Goal: Task Accomplishment & Management: Manage account settings

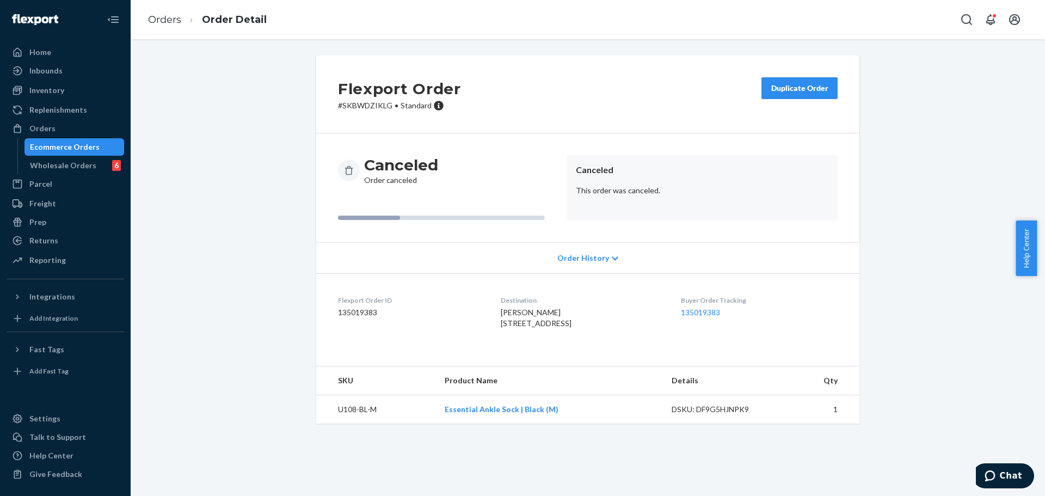
click at [769, 82] on button "Duplicate Order" at bounding box center [799, 88] width 76 height 22
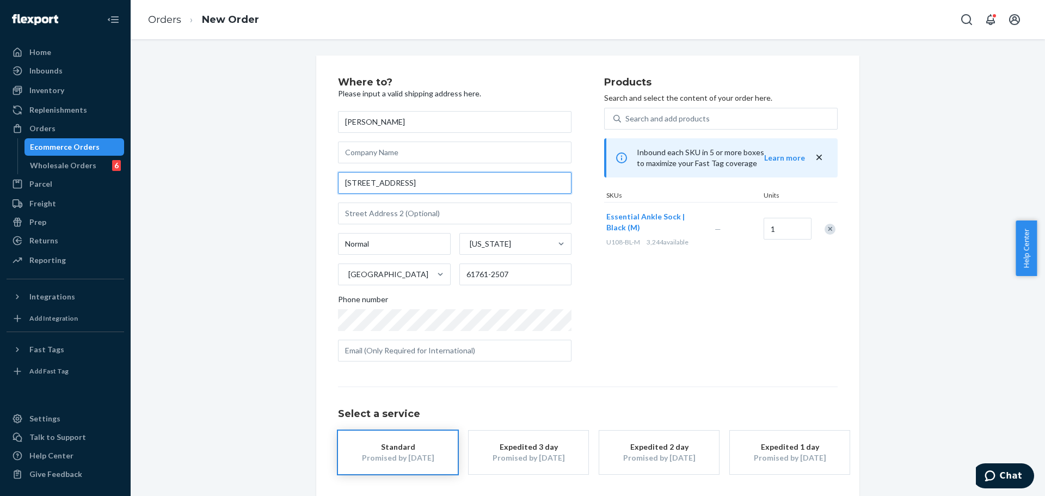
click at [491, 187] on input "200 W Mulberry St" at bounding box center [454, 183] width 233 height 22
paste input "Klein Lauw"
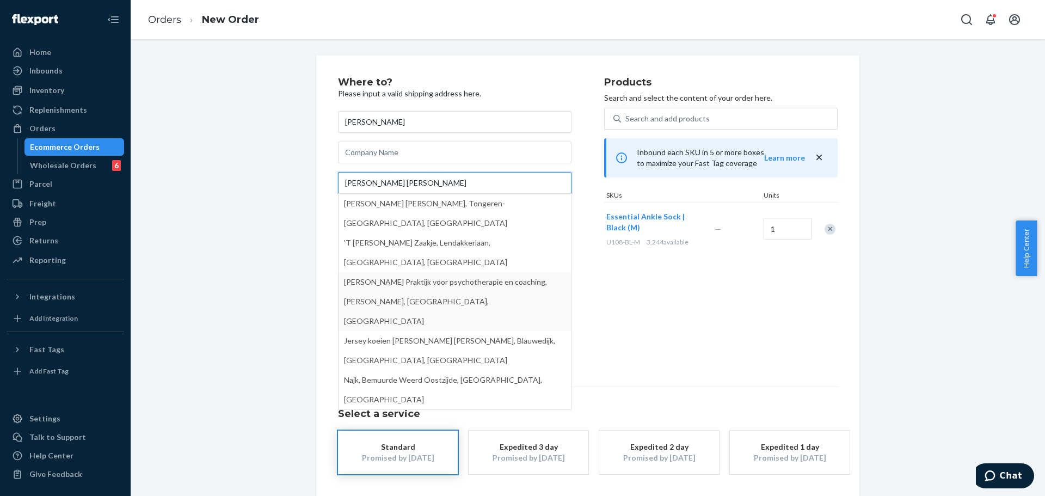
type input "Klein Lauw"
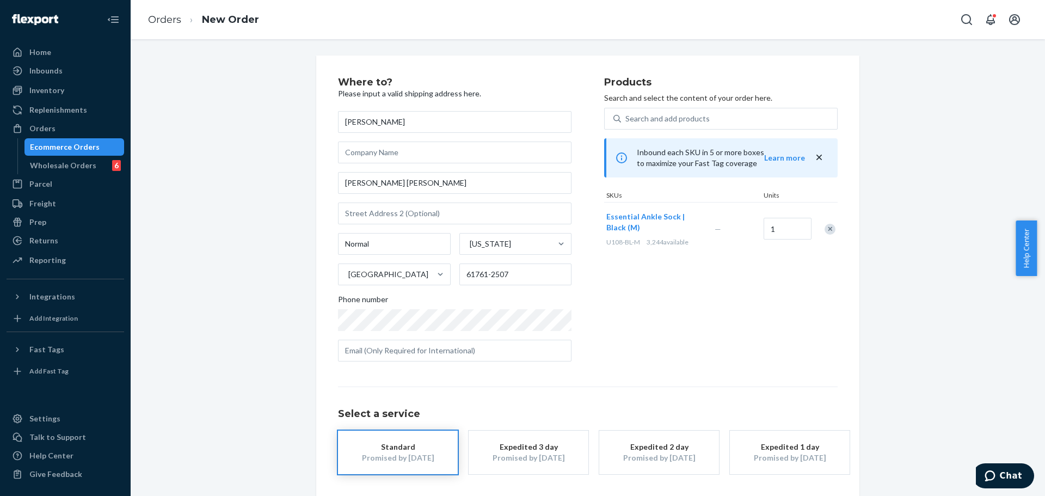
click at [604, 335] on div "Products Search and select the content of your order here. Search and add produ…" at bounding box center [720, 223] width 233 height 293
click at [429, 212] on input "text" at bounding box center [454, 213] width 233 height 22
paste input "7"
type input "7"
click at [506, 277] on input "61761-2507" at bounding box center [515, 274] width 113 height 22
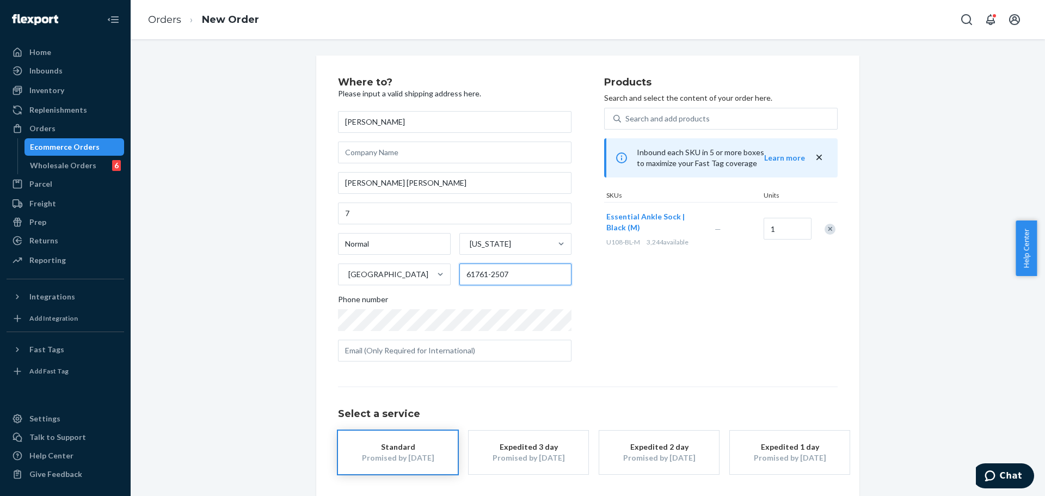
click at [506, 277] on input "61761-2507" at bounding box center [515, 274] width 113 height 22
paste input "3700"
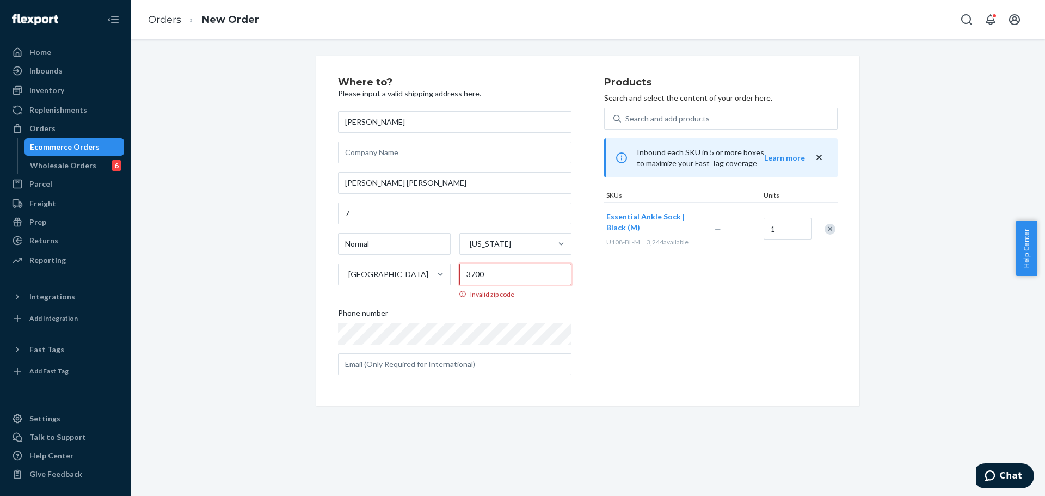
type input "3700"
click at [632, 365] on div "Products Search and select the content of your order here. Search and add produ…" at bounding box center [720, 230] width 233 height 306
click at [423, 274] on div "United States" at bounding box center [384, 274] width 92 height 22
click at [348, 274] on input "United States" at bounding box center [347, 274] width 1 height 11
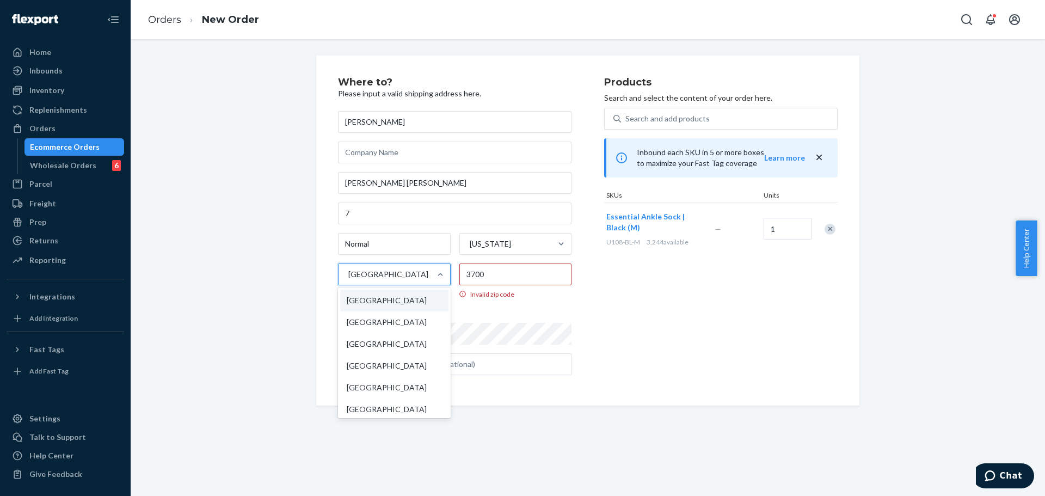
type input "b"
click at [397, 366] on div "Belgium" at bounding box center [395, 366] width 110 height 22
click at [353, 280] on input "b" at bounding box center [349, 274] width 5 height 11
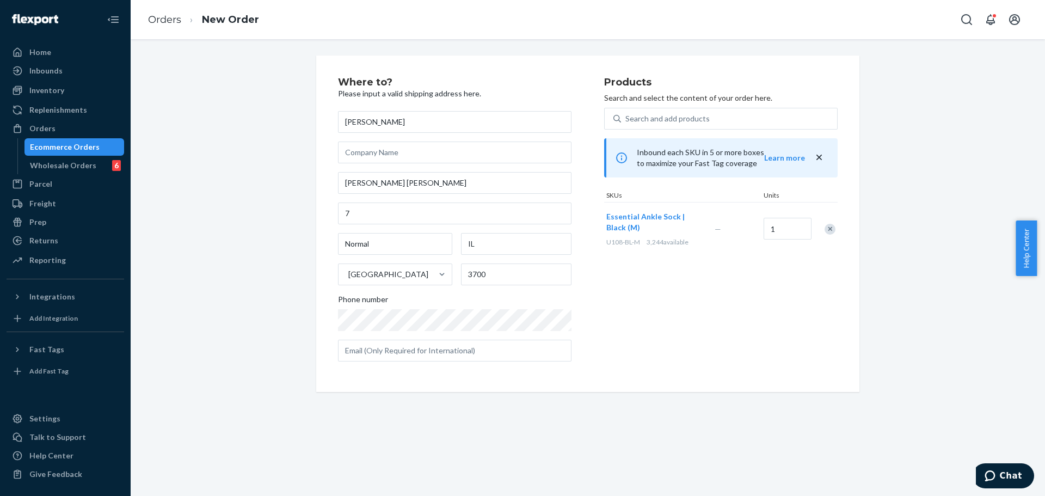
click at [606, 321] on div "Products Search and select the content of your order here. Search and add produ…" at bounding box center [720, 223] width 233 height 293
click at [403, 250] on input "Normal" at bounding box center [395, 244] width 114 height 22
paste input "Tongeren-Borgloon"
click at [403, 250] on input "Normal" at bounding box center [395, 244] width 114 height 22
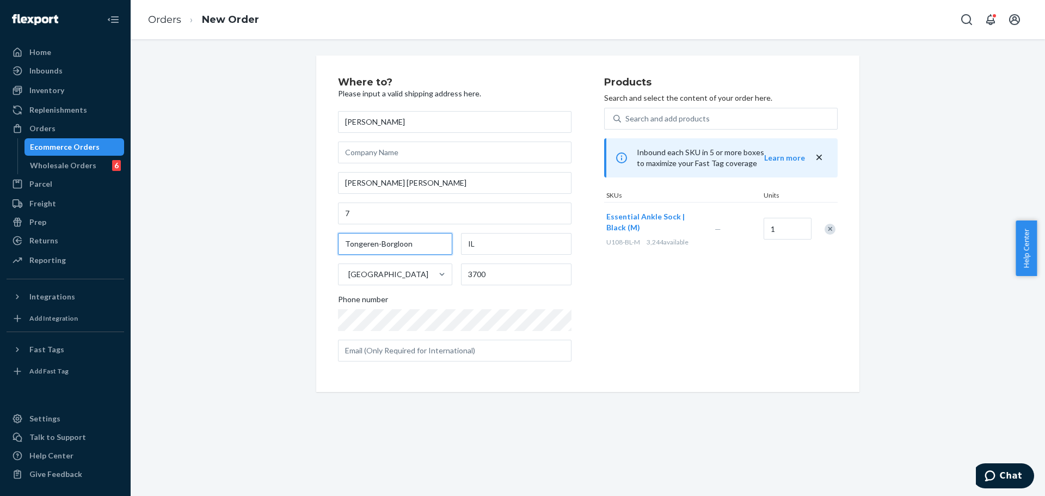
type input "Tongeren-Borgloon"
click at [497, 251] on input "IL" at bounding box center [516, 244] width 110 height 22
type input "Limburg"
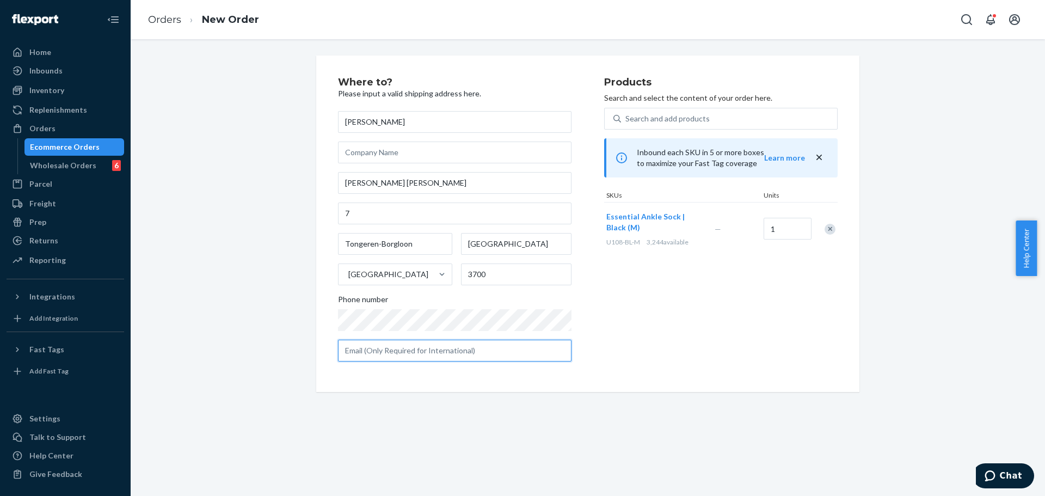
drag, startPoint x: 490, startPoint y: 347, endPoint x: 638, endPoint y: 324, distance: 149.8
click at [491, 348] on input "text" at bounding box center [454, 351] width 233 height 22
paste input "rclijsters@gmail.com"
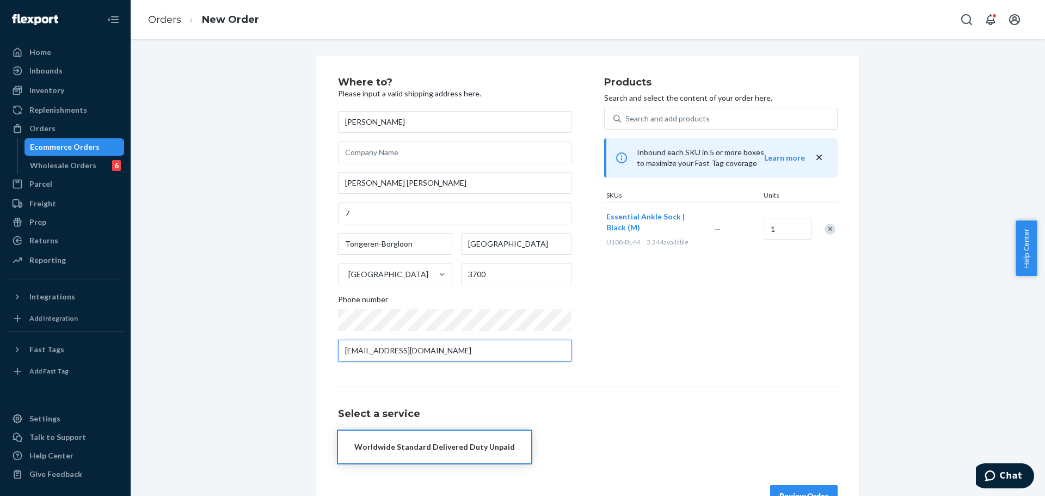
type input "rclijsters@gmail.com"
click at [647, 316] on div "Products Search and select the content of your order here. Search and add produ…" at bounding box center [720, 223] width 233 height 293
click at [494, 443] on div "Worldwide Standard Delivered Duty Unpaid" at bounding box center [434, 446] width 161 height 11
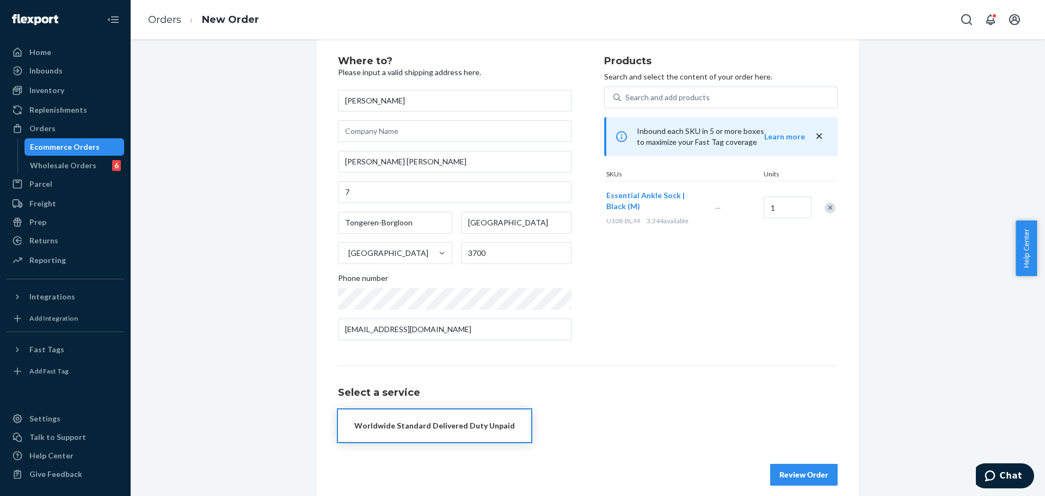
scroll to position [33, 0]
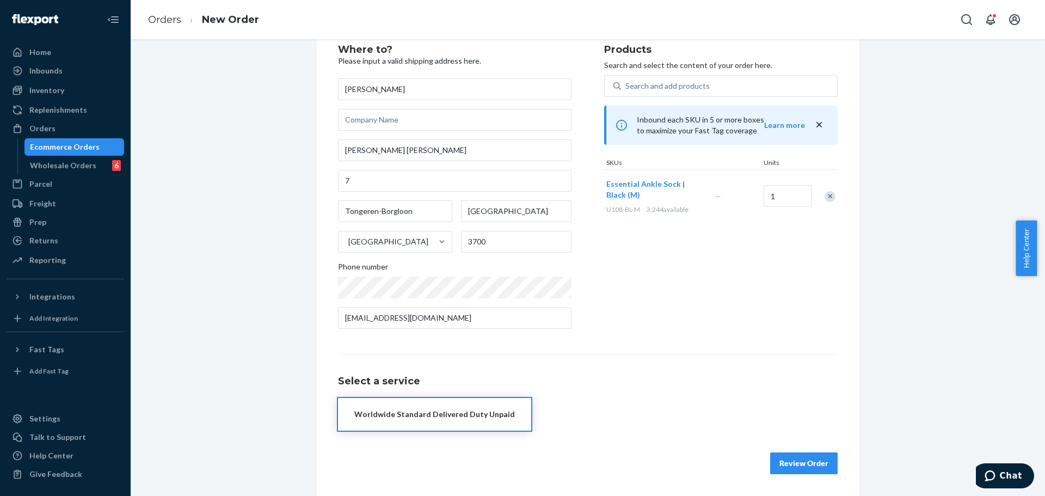
click at [821, 463] on button "Review Order" at bounding box center [803, 463] width 67 height 22
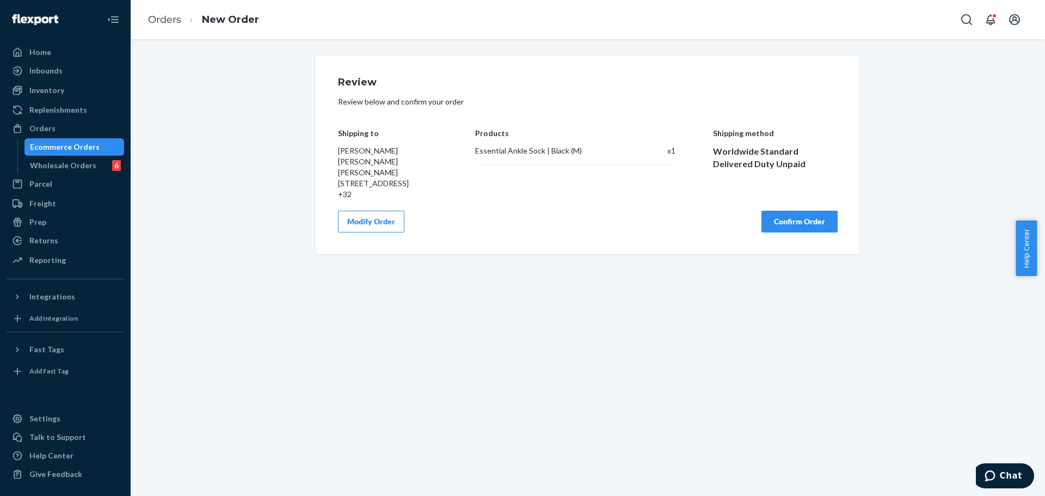
click at [821, 232] on button "Confirm Order" at bounding box center [799, 222] width 76 height 22
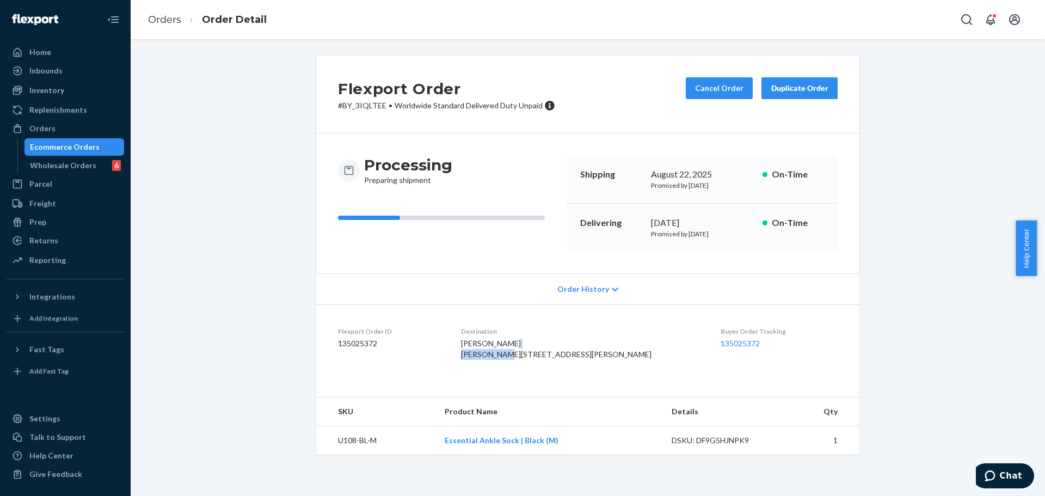
drag, startPoint x: 493, startPoint y: 356, endPoint x: 538, endPoint y: 354, distance: 44.6
click at [538, 354] on div "Mario Flores Klein Lauw 7 Tongeren, Limburg 3700 BE" at bounding box center [582, 349] width 242 height 22
click at [495, 351] on span "Mario Flores Klein Lauw 7 Tongeren, Limburg 3700 BE" at bounding box center [556, 348] width 190 height 20
drag, startPoint x: 491, startPoint y: 354, endPoint x: 528, endPoint y: 356, distance: 36.5
click at [528, 356] on dl "Flexport Order ID 135025372 Destination Mario Flores Klein Lauw 7 Tongeren, Lim…" at bounding box center [587, 345] width 543 height 82
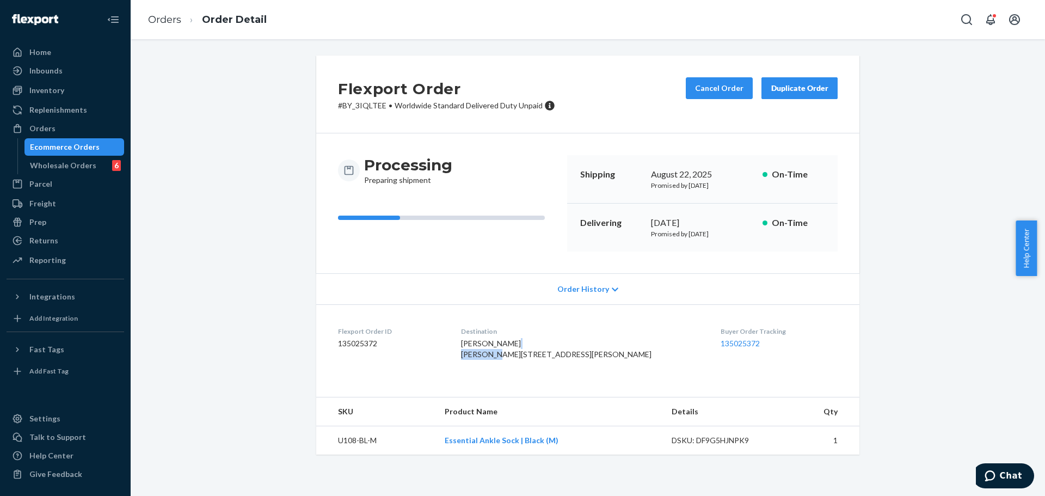
copy span "Klein Lauw"
click at [510, 359] on span "Mario Flores Klein Lauw 7 Tongeren, Limburg 3700 BE" at bounding box center [556, 348] width 190 height 20
copy span "Tongeren"
click at [540, 359] on span "Mario Flores Klein Lauw 7 Tongeren, Limburg 3700 BE" at bounding box center [556, 348] width 190 height 20
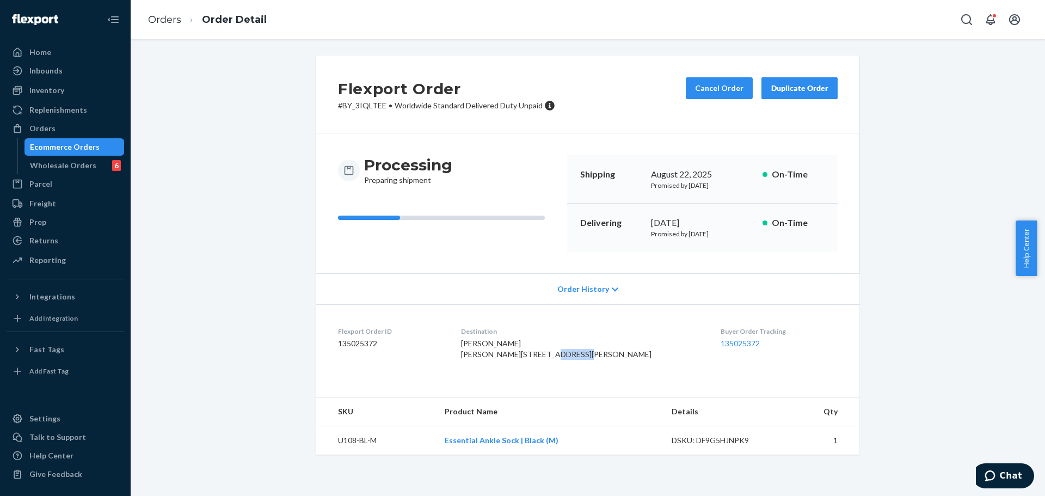
click at [540, 359] on span "Mario Flores Klein Lauw 7 Tongeren, Limburg 3700 BE" at bounding box center [556, 348] width 190 height 20
copy span "Limburg"
click at [565, 359] on span "Mario Flores Klein Lauw 7 Tongeren, Limburg 3700 BE" at bounding box center [556, 348] width 190 height 20
copy span "3700"
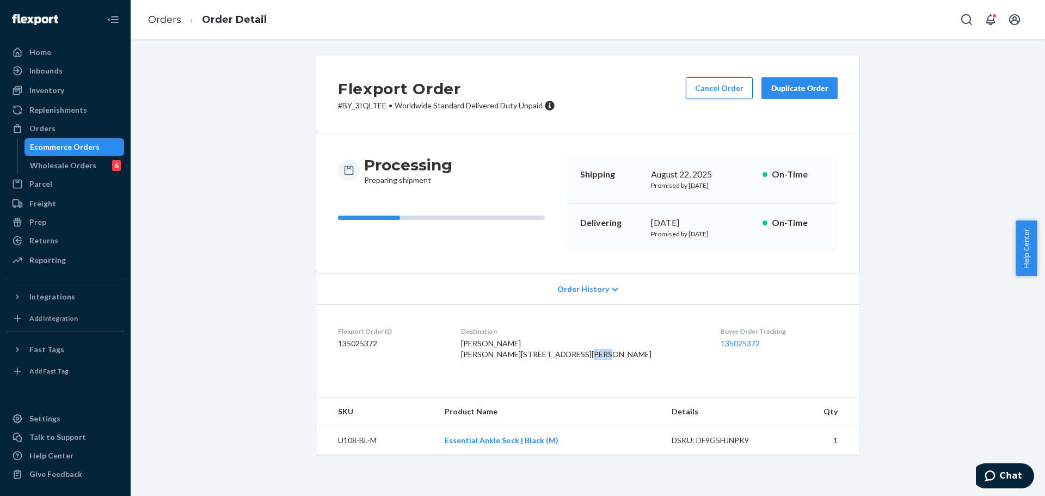
click at [707, 88] on button "Cancel Order" at bounding box center [719, 88] width 67 height 22
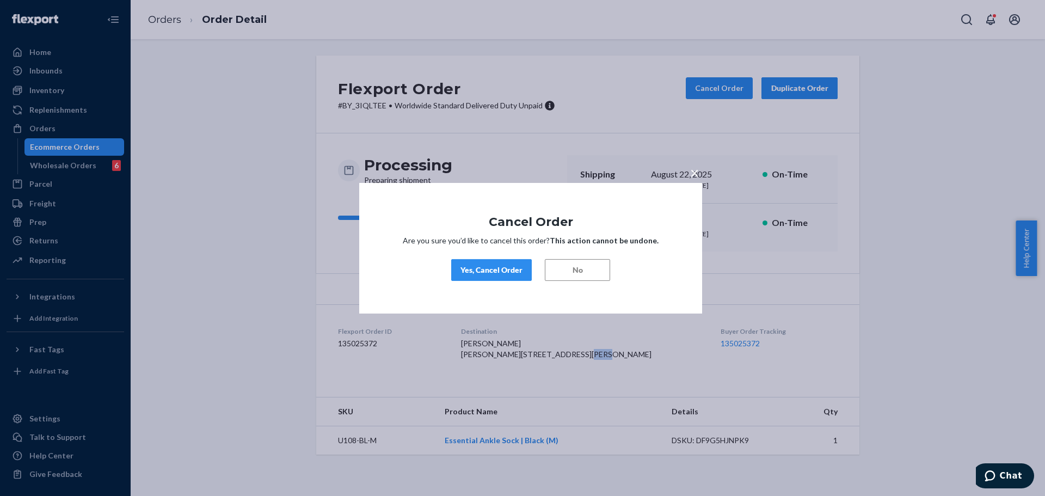
click at [514, 275] on div "Yes, Cancel Order" at bounding box center [491, 269] width 62 height 11
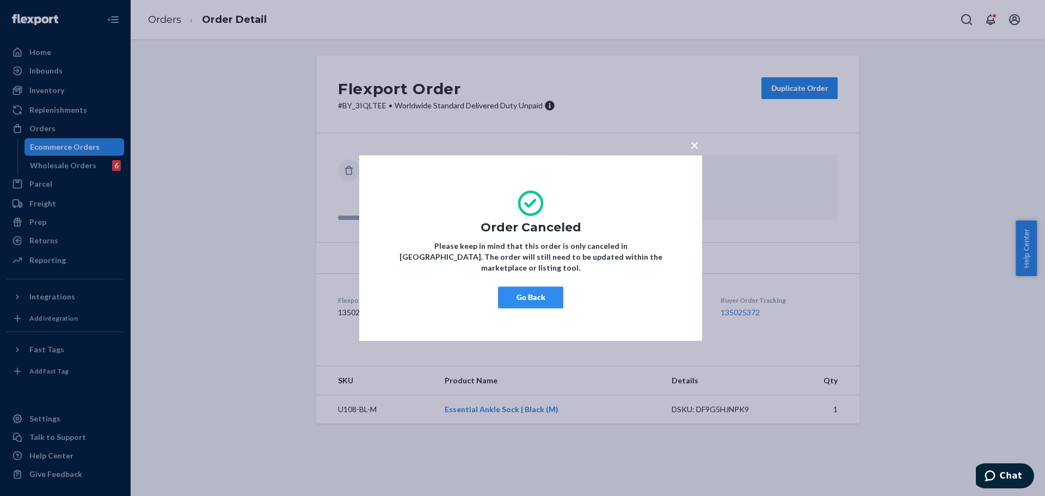
click at [698, 150] on span "×" at bounding box center [694, 144] width 9 height 18
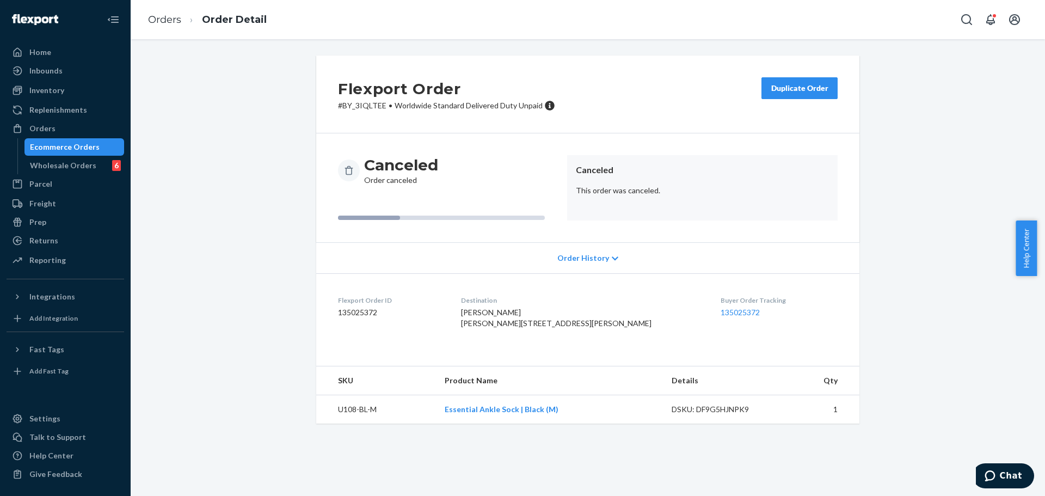
click at [79, 146] on div "Ecommerce Orders" at bounding box center [65, 146] width 70 height 11
click at [719, 93] on div "Flexport Order # BY_3IQLTEE • Worldwide Standard Delivered Duty Unpaid Duplicat…" at bounding box center [587, 94] width 543 height 78
drag, startPoint x: 66, startPoint y: 147, endPoint x: 159, endPoint y: 147, distance: 92.5
click at [67, 147] on div "Ecommerce Orders" at bounding box center [65, 146] width 70 height 11
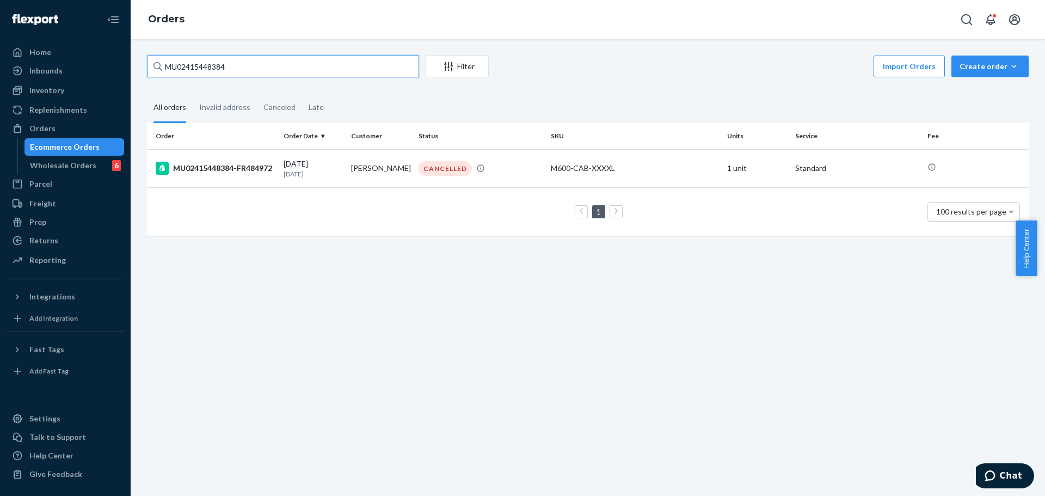
click at [365, 74] on input "MU02415448384" at bounding box center [283, 66] width 272 height 22
paste input "6353"
type input "MU02415446353"
click at [338, 172] on p "13 days ago" at bounding box center [312, 173] width 59 height 9
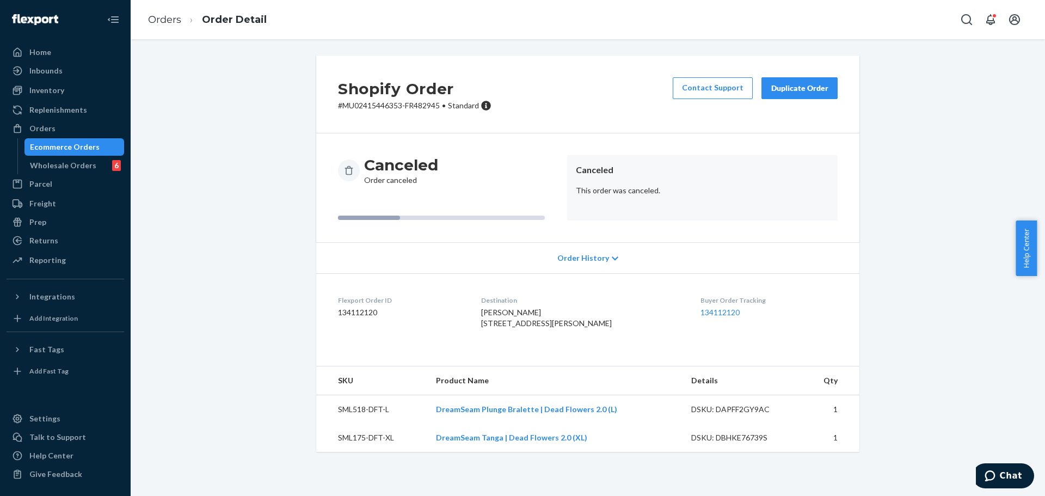
click at [95, 150] on div "Ecommerce Orders" at bounding box center [65, 146] width 70 height 11
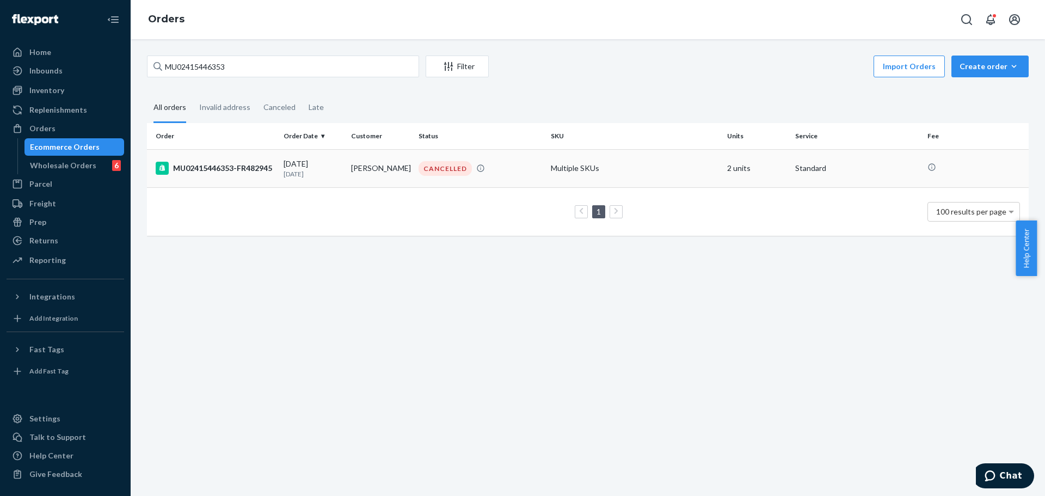
click at [347, 180] on td "eve sinclair" at bounding box center [380, 168] width 67 height 38
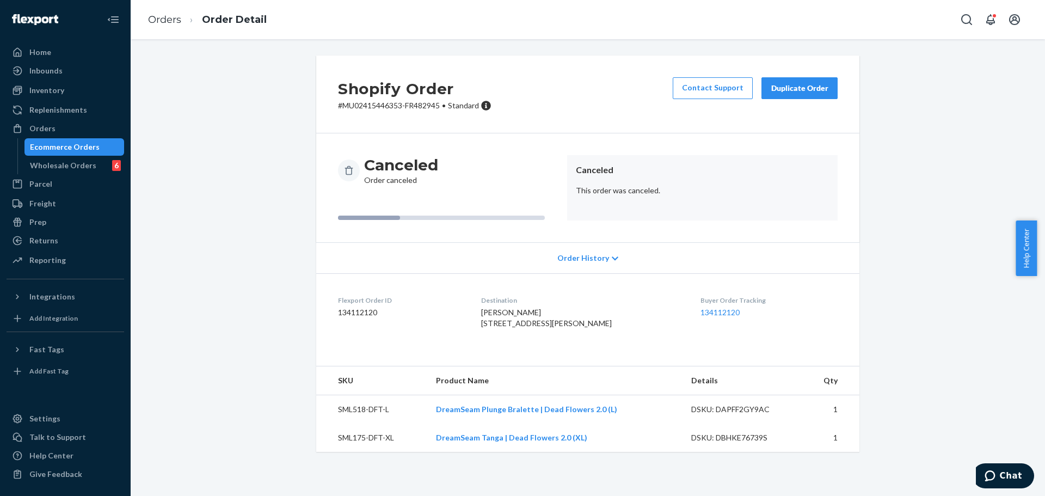
click at [84, 151] on div "Ecommerce Orders" at bounding box center [65, 146] width 70 height 11
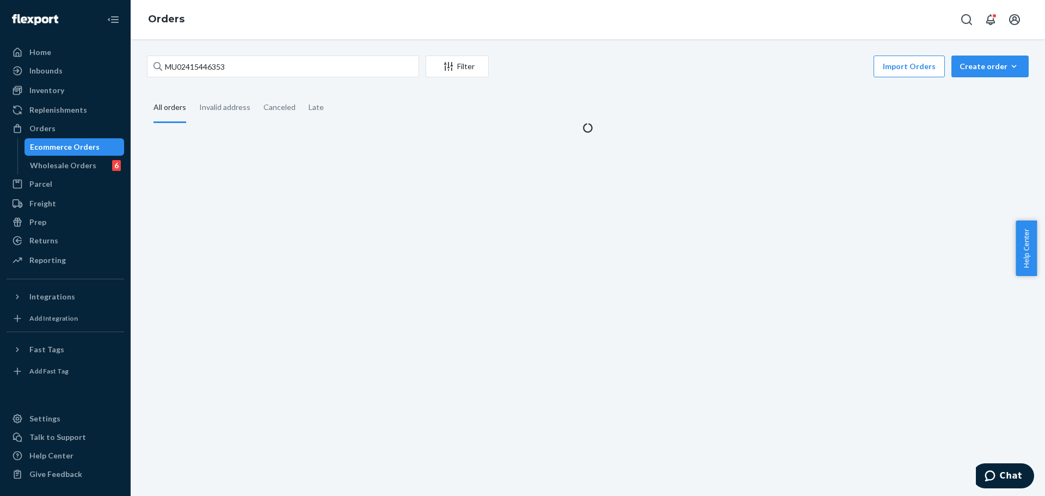
click at [314, 80] on div "MU02415446353 Filter Import Orders Create order Ecommerce order Removal order A…" at bounding box center [588, 94] width 898 height 78
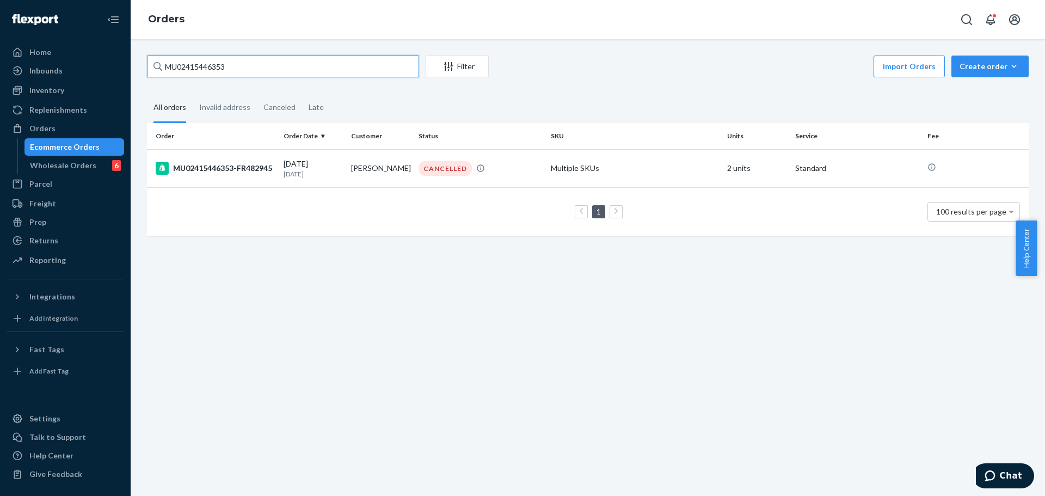
click at [314, 70] on input "MU02415446353" at bounding box center [283, 66] width 272 height 22
paste input "8384"
type input "MU02415448384"
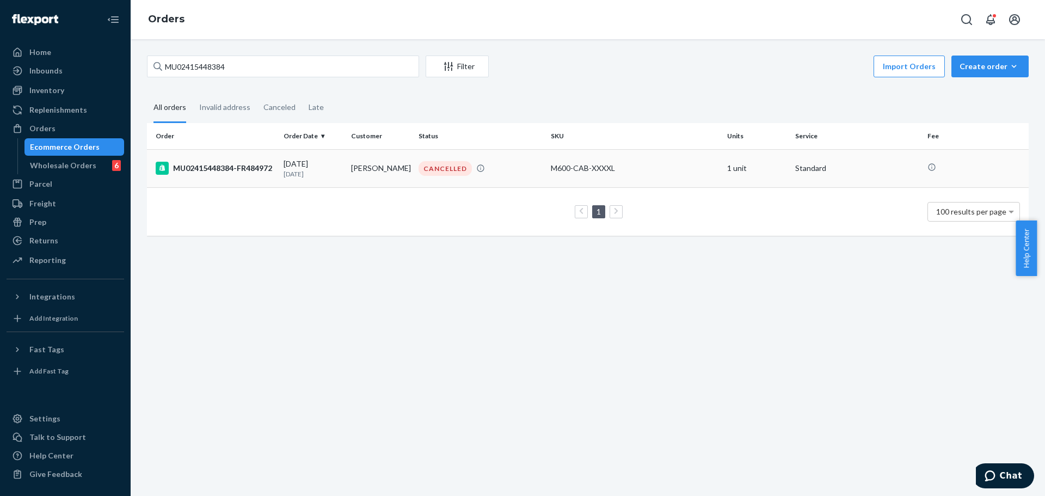
click at [356, 171] on td "Mario Flores" at bounding box center [380, 168] width 67 height 38
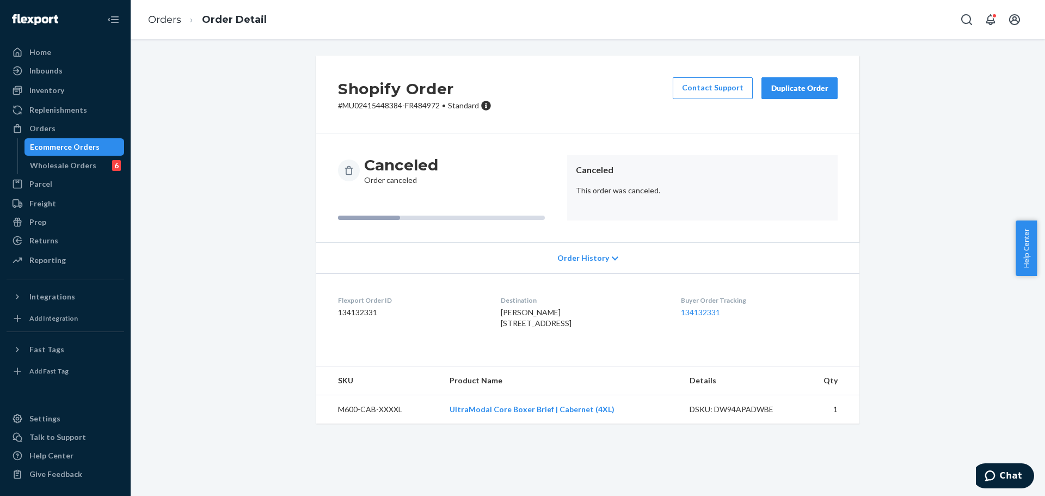
click at [106, 146] on div "Ecommerce Orders" at bounding box center [75, 146] width 98 height 15
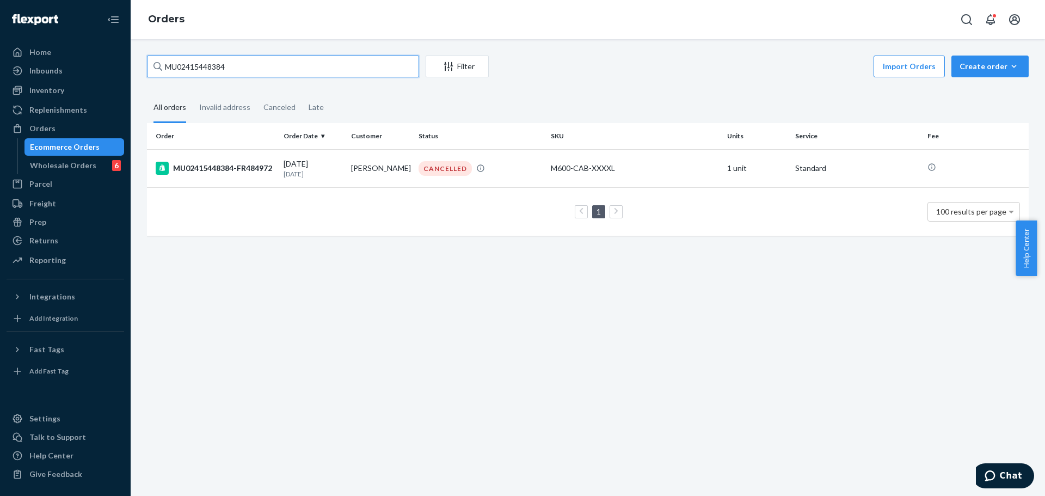
click at [247, 70] on input "MU02415448384" at bounding box center [283, 66] width 272 height 22
drag, startPoint x: 247, startPoint y: 70, endPoint x: 237, endPoint y: 67, distance: 10.6
click at [237, 67] on input "MU02415448384" at bounding box center [283, 66] width 272 height 22
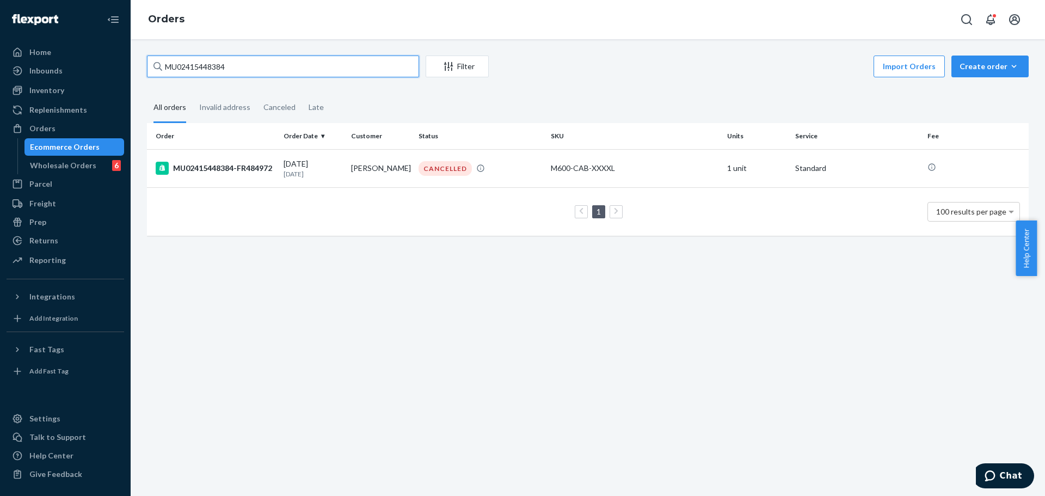
click at [237, 67] on input "MU02415448384" at bounding box center [283, 66] width 272 height 22
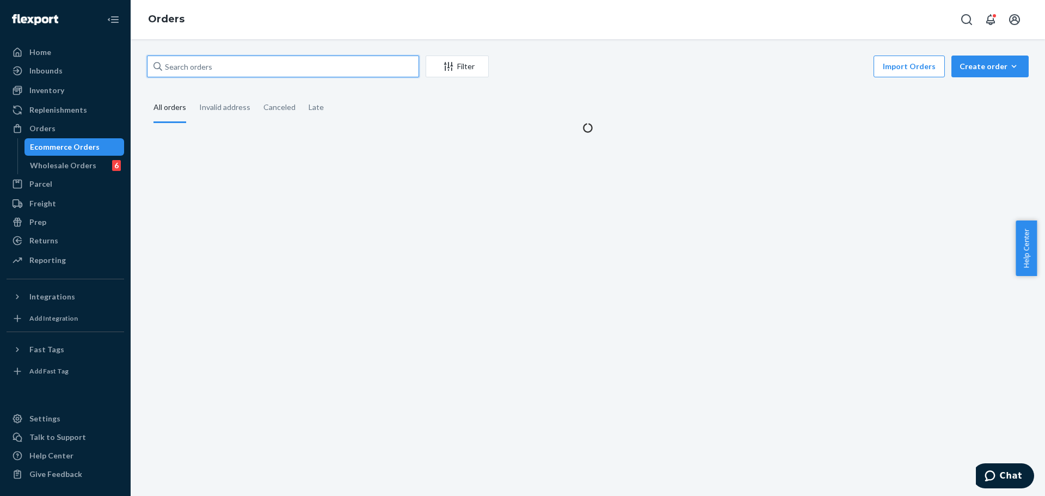
paste input "MU02415483084"
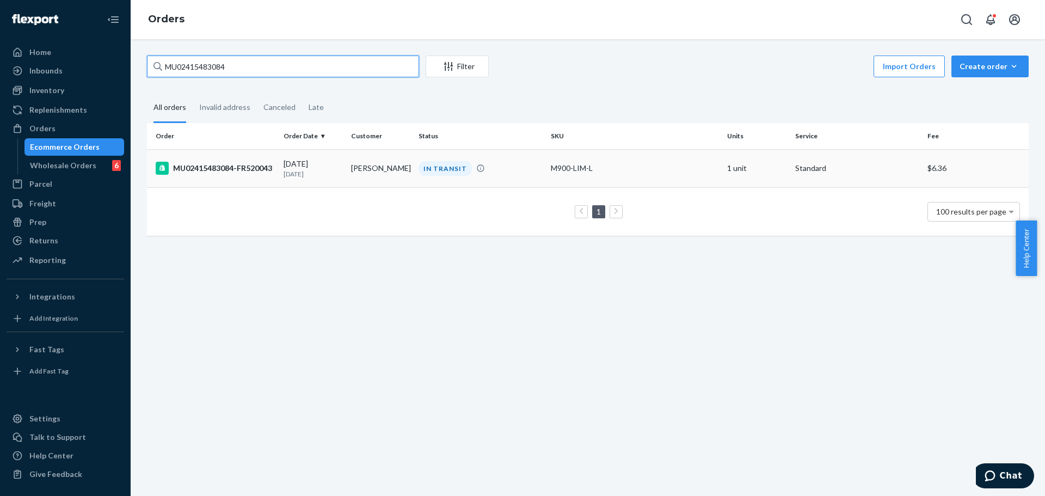
type input "MU02415483084"
click at [491, 168] on div "IN TRANSIT" at bounding box center [480, 168] width 128 height 15
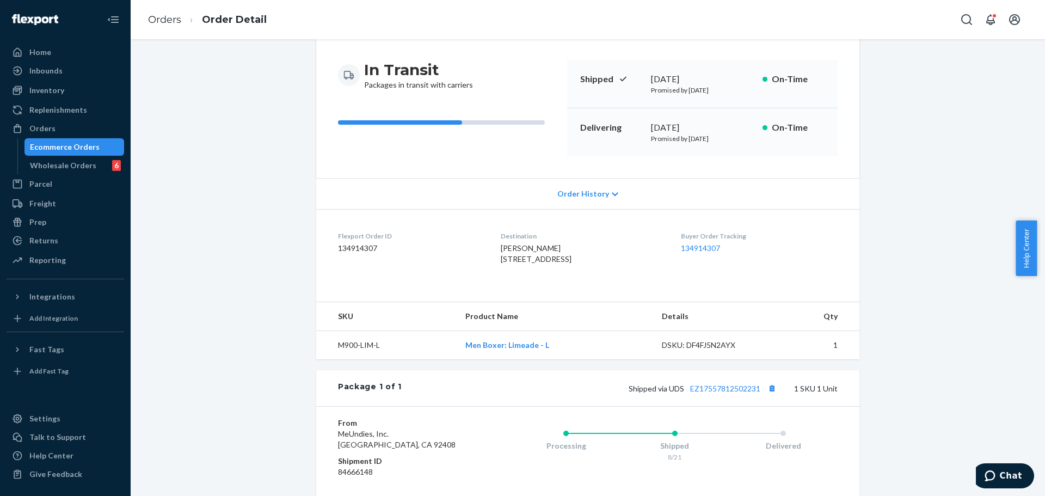
scroll to position [8, 0]
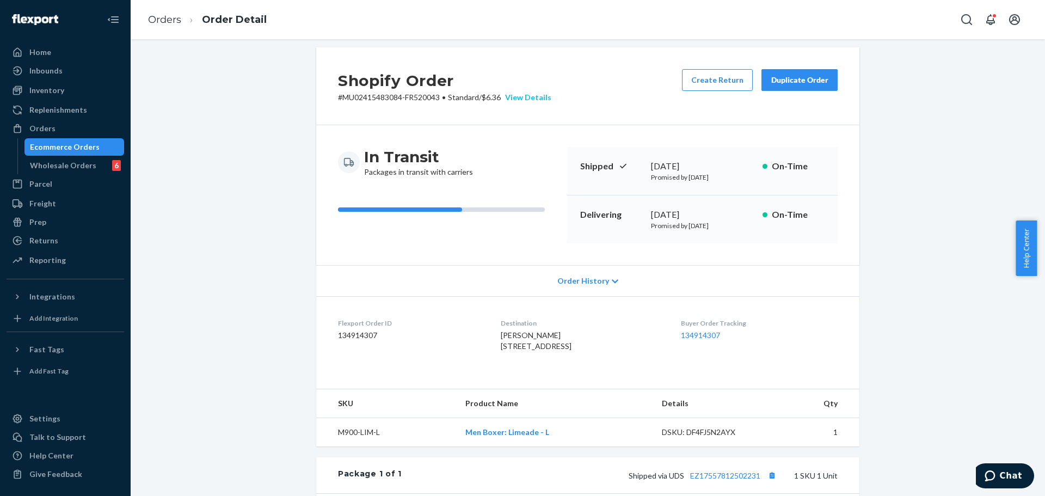
click at [536, 99] on div "View Details" at bounding box center [526, 97] width 51 height 11
click at [243, 70] on div "Home Inbounds Shipping Plans Problems Inventory Products Branded Packaging Repl…" at bounding box center [522, 248] width 1045 height 496
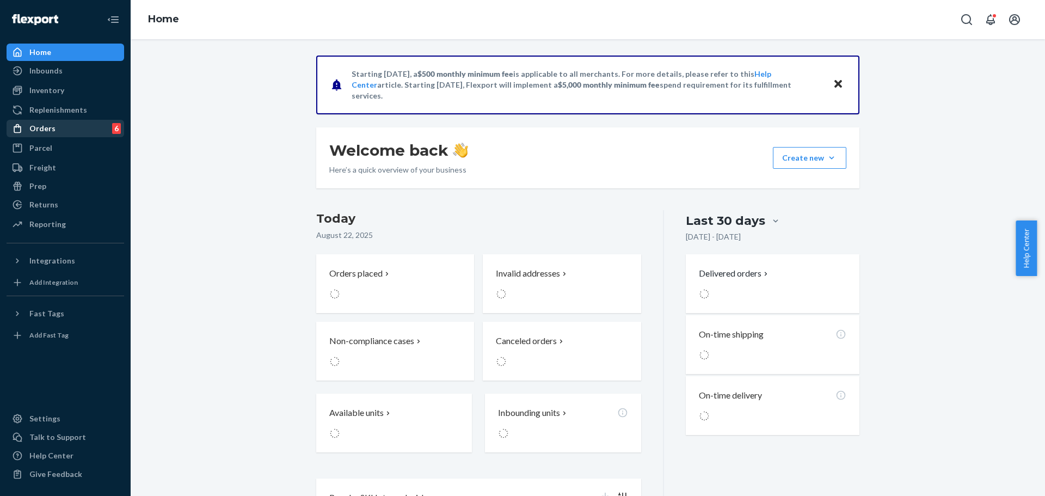
click at [64, 129] on div "Orders 6" at bounding box center [65, 128] width 115 height 15
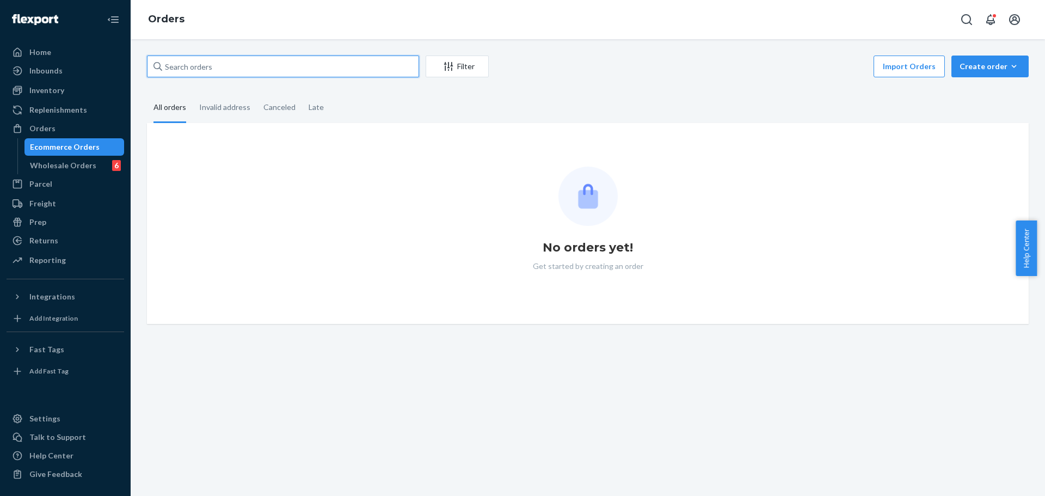
click at [306, 67] on input "text" at bounding box center [283, 66] width 272 height 22
paste input "MU02415483084"
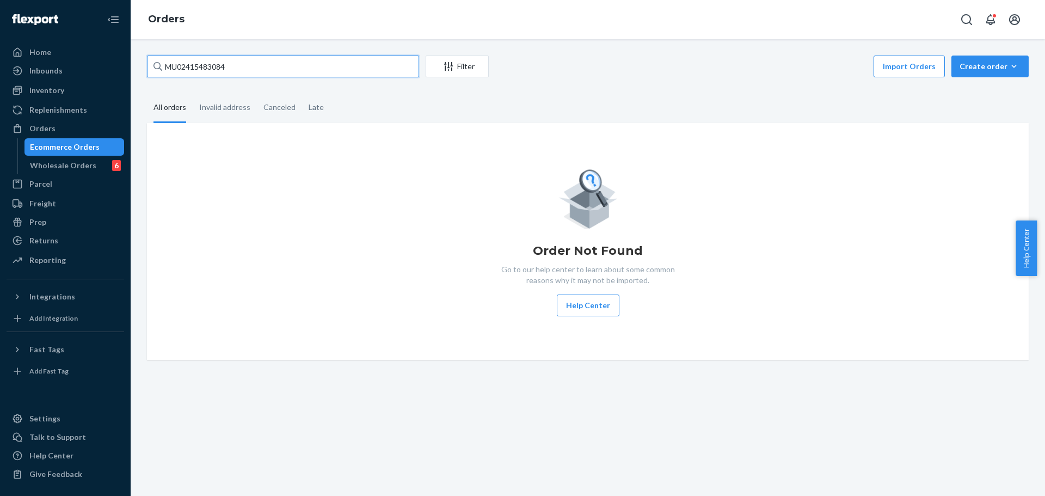
type input "MU02415483084"
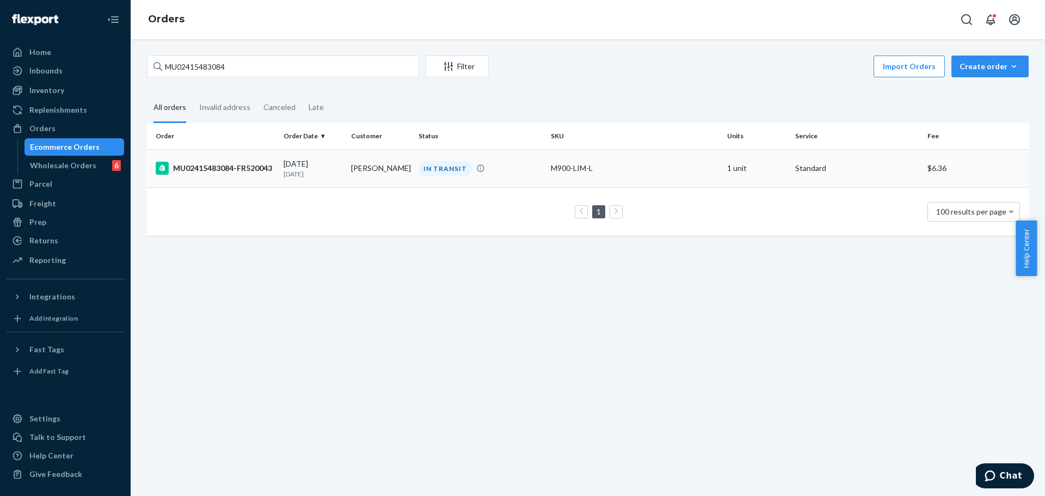
click at [381, 172] on td "[PERSON_NAME]" at bounding box center [380, 168] width 67 height 38
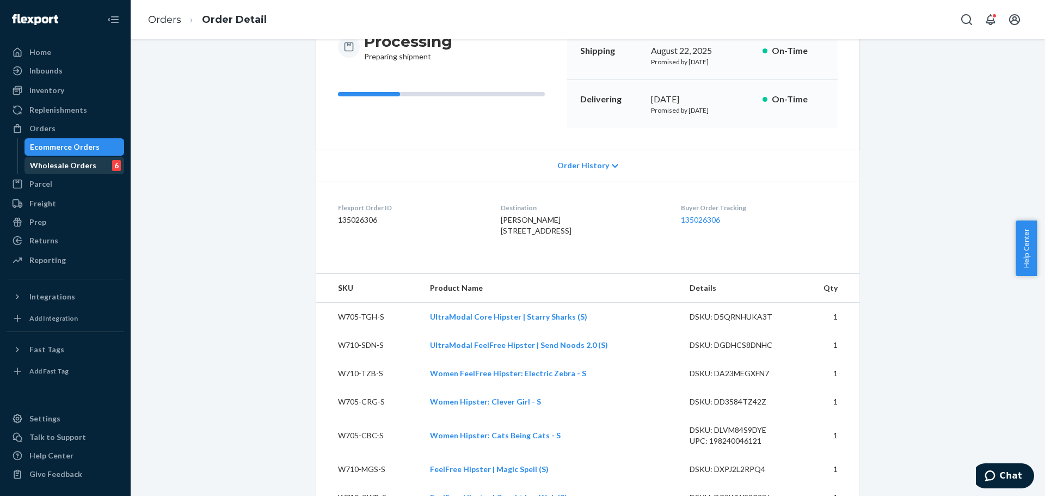
scroll to position [54, 0]
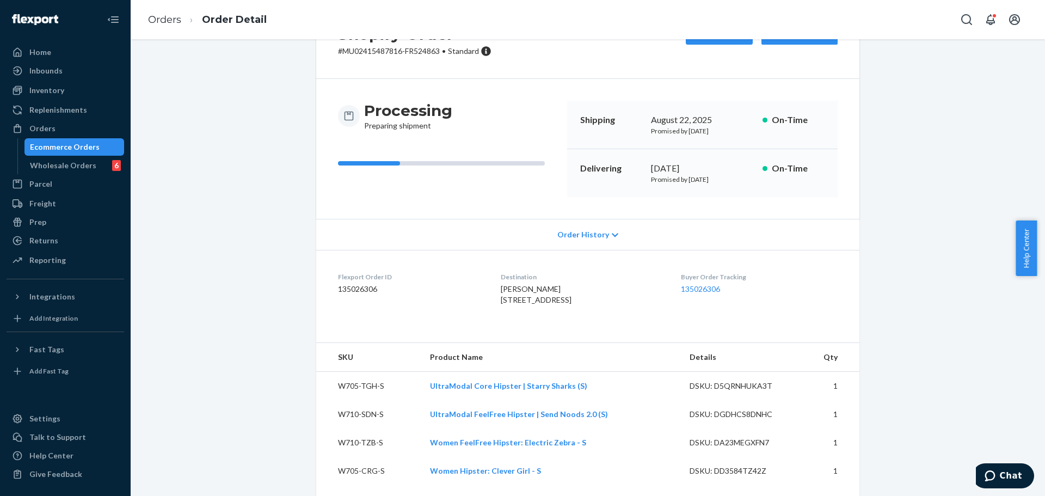
click at [91, 146] on div "Ecommerce Orders" at bounding box center [65, 146] width 70 height 11
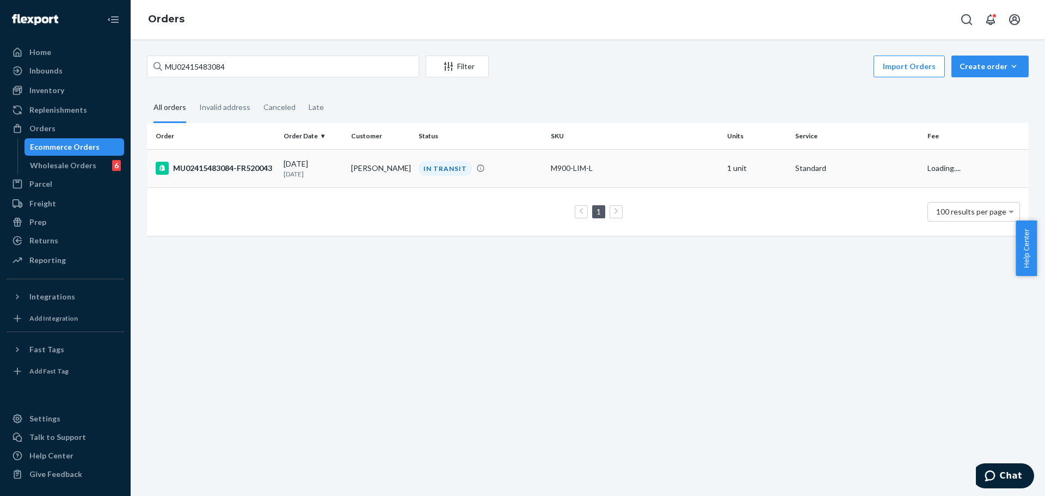
click at [372, 170] on td "[PERSON_NAME]" at bounding box center [380, 168] width 67 height 38
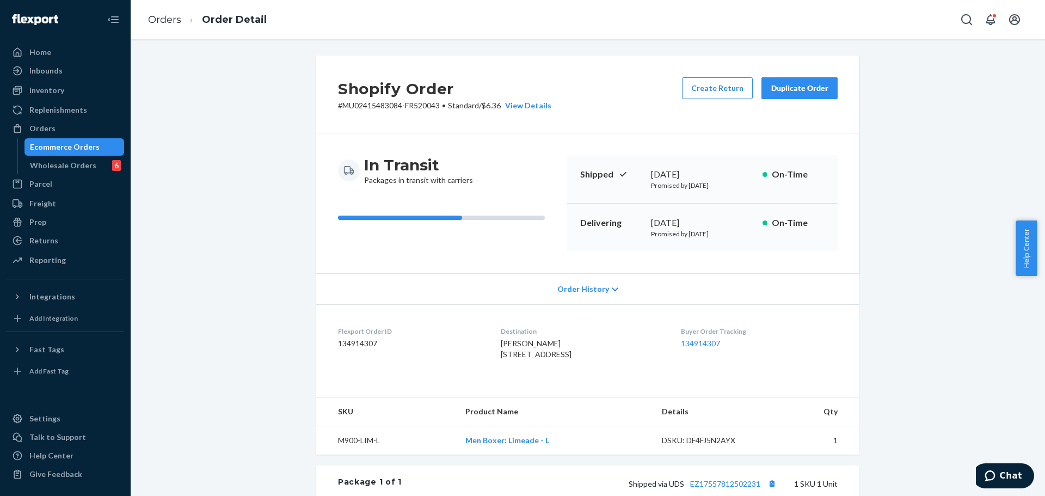
click at [383, 107] on p "# MU02415483084-FR520043 • Standard / $6.36 View Details" at bounding box center [444, 105] width 213 height 11
copy p "MU02415483084"
click at [264, 178] on div "Shopify Order # MU02415483084-FR520043 • Standard / $6.36 View Details Create R…" at bounding box center [588, 377] width 898 height 644
